Goal: Task Accomplishment & Management: Manage account settings

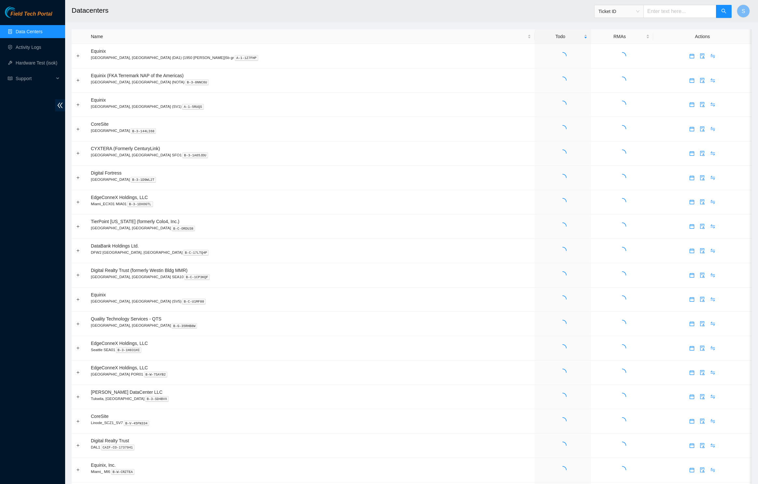
click at [751, 12] on header "Datacenters Ticket ID S" at bounding box center [444, 11] width 758 height 22
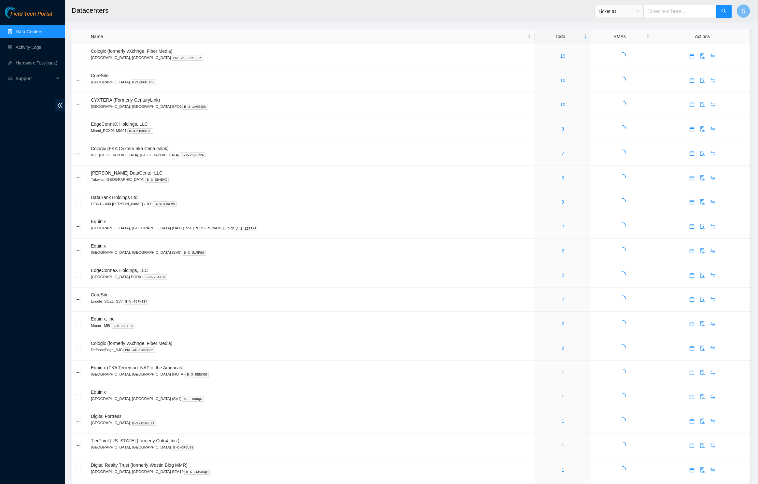
click at [744, 15] on span "S" at bounding box center [744, 11] width 4 height 8
click at [716, 30] on span "( B-V-58DK6ZT )" at bounding box center [724, 27] width 31 height 5
click at [746, 9] on button "S" at bounding box center [743, 11] width 13 height 13
click at [691, 40] on link "Profile" at bounding box center [684, 42] width 13 height 5
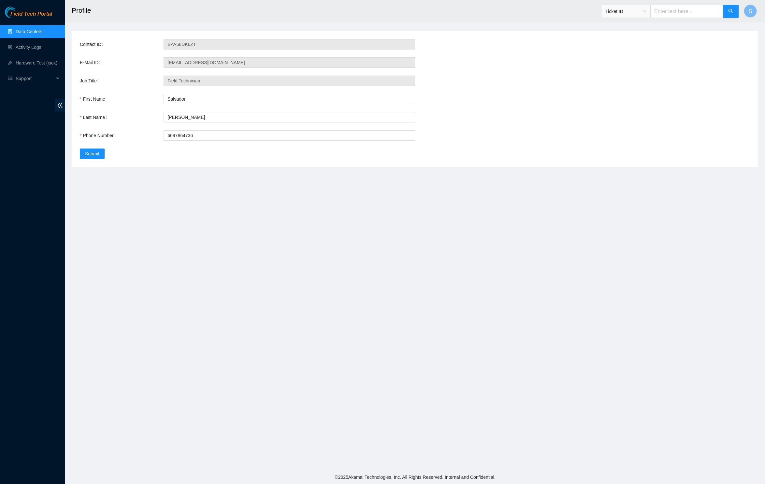
click at [145, 68] on div "E-Mail ID [EMAIL_ADDRESS][DOMAIN_NAME]" at bounding box center [415, 62] width 670 height 10
click at [535, 111] on div "Contact ID B-V-58DK6ZT E-Mail ID [EMAIL_ADDRESS][DOMAIN_NAME] Job Title Field T…" at bounding box center [415, 98] width 686 height 135
click at [496, 124] on div "Contact ID B-V-58DK6ZT E-Mail ID [EMAIL_ADDRESS][DOMAIN_NAME] Job Title Field T…" at bounding box center [415, 98] width 686 height 135
click at [476, 127] on div "Contact ID B-V-58DK6ZT E-Mail ID [EMAIL_ADDRESS][DOMAIN_NAME] Job Title Field T…" at bounding box center [415, 98] width 686 height 135
click at [544, 66] on div "E-Mail ID [EMAIL_ADDRESS][DOMAIN_NAME]" at bounding box center [415, 62] width 670 height 10
